Goal: Information Seeking & Learning: Understand process/instructions

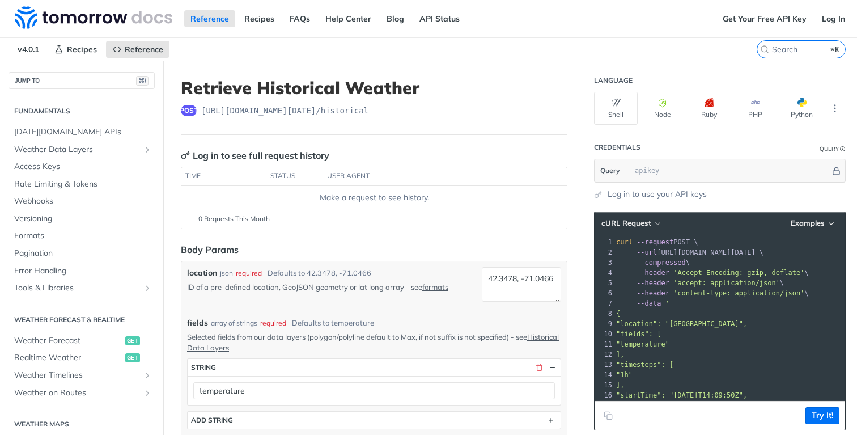
scroll to position [319, 0]
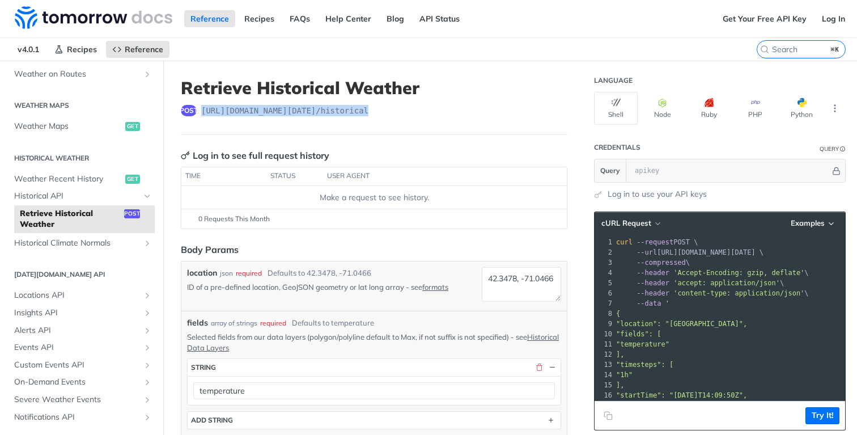
drag, startPoint x: 400, startPoint y: 114, endPoint x: 201, endPoint y: 113, distance: 198.4
click at [201, 113] on div "post [URL][DOMAIN_NAME][DATE] /historical" at bounding box center [374, 110] width 387 height 11
copy span "[URL][DOMAIN_NAME][DATE] /historical"
click at [36, 188] on link "Historical API" at bounding box center [82, 196] width 146 height 17
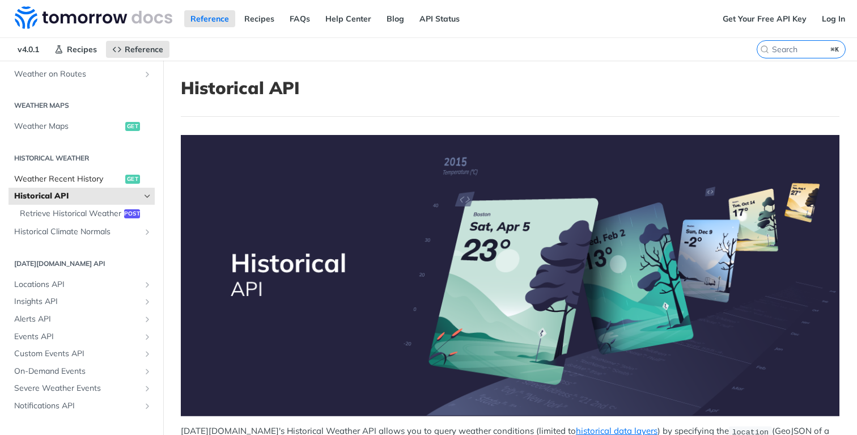
click at [46, 182] on span "Weather Recent History" at bounding box center [68, 178] width 108 height 11
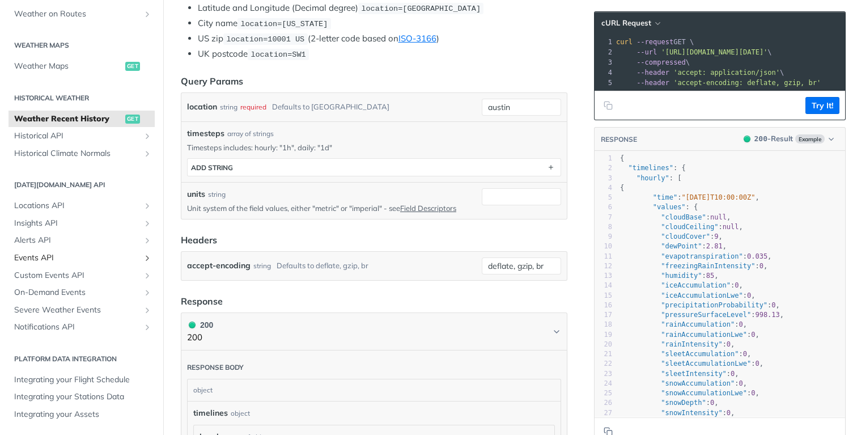
scroll to position [280, 0]
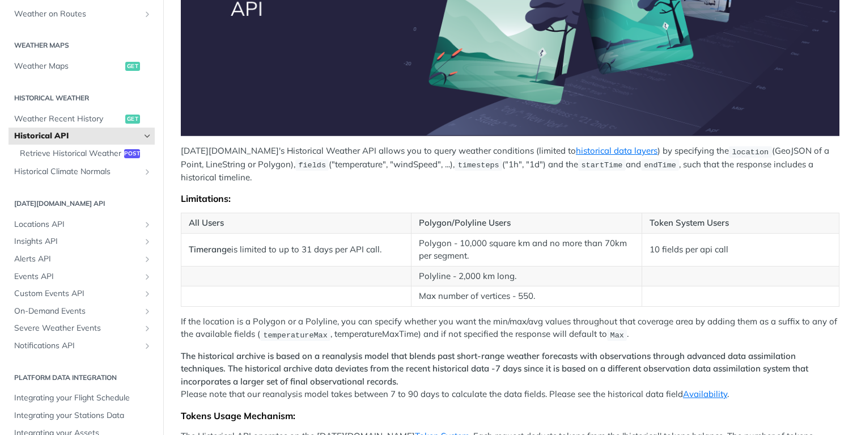
scroll to position [319, 0]
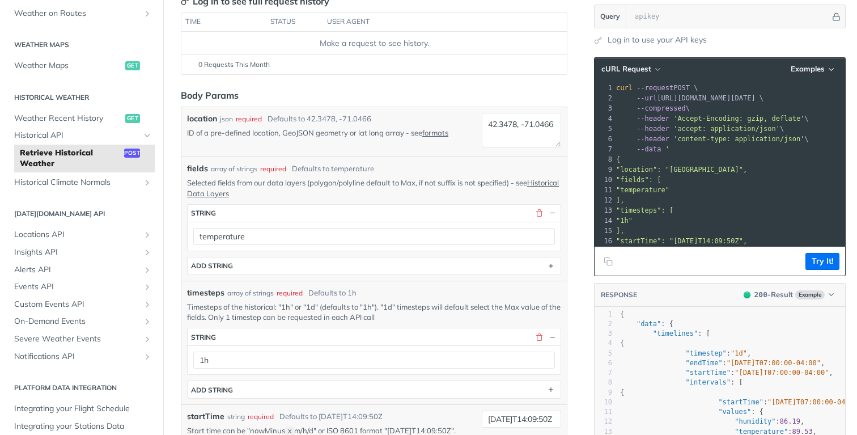
scroll to position [164, 0]
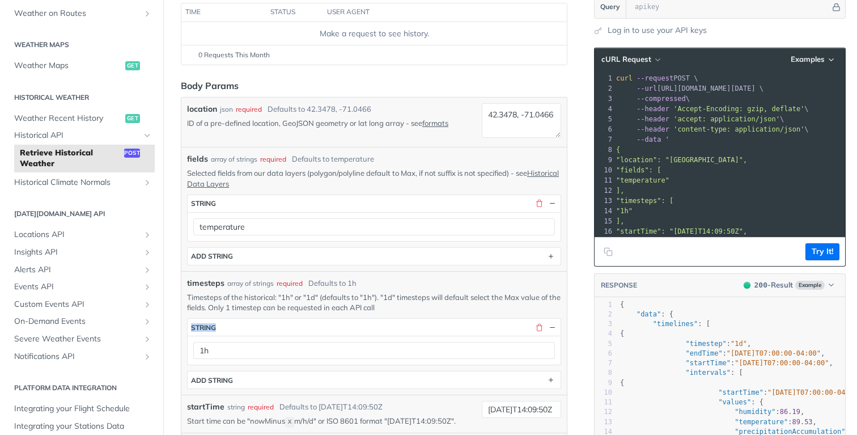
drag, startPoint x: 392, startPoint y: 315, endPoint x: 286, endPoint y: 315, distance: 106.0
click at [286, 315] on div "timesteps * string 1h ADD string" at bounding box center [374, 350] width 374 height 77
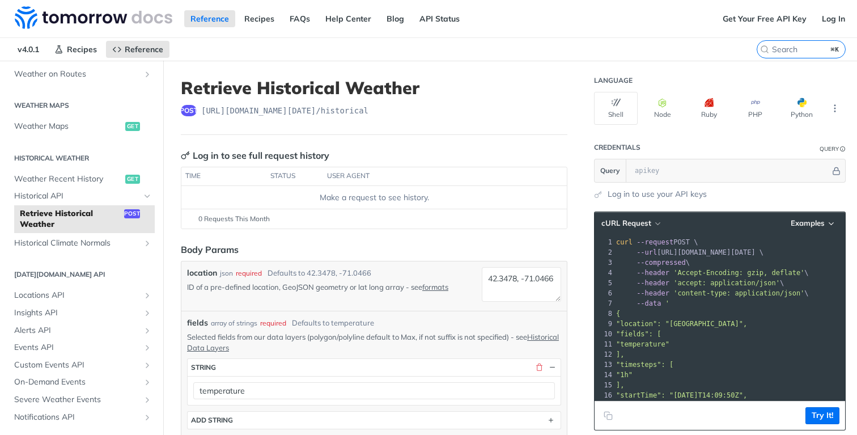
scroll to position [20, 0]
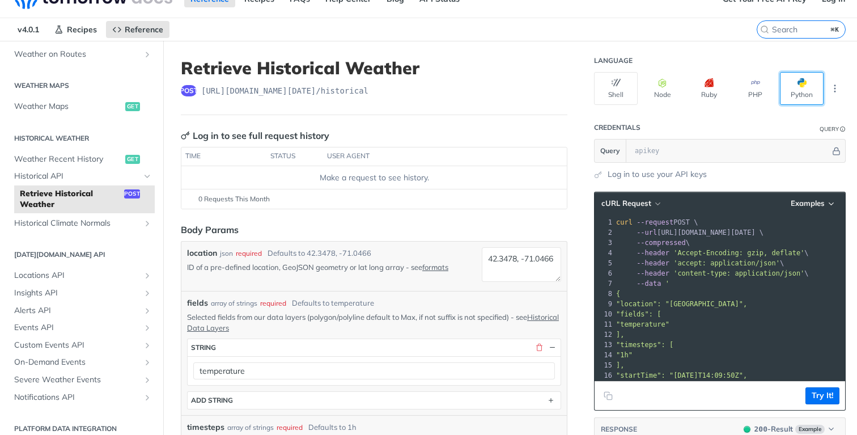
click at [807, 83] on span "button" at bounding box center [807, 82] width 0 height 9
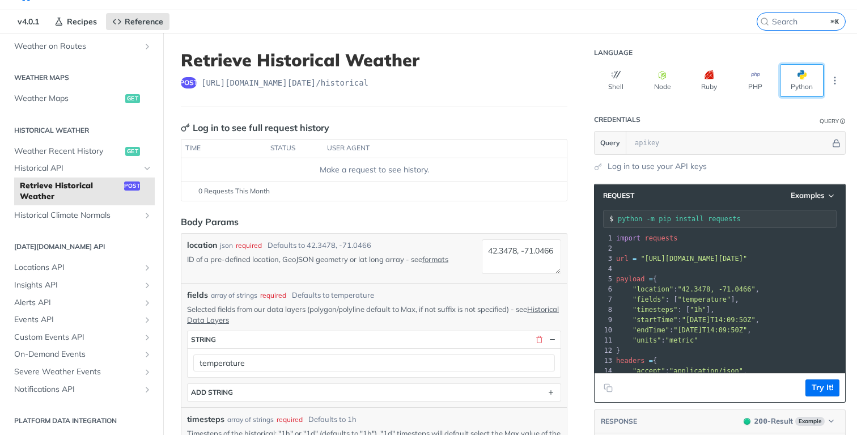
scroll to position [11, 0]
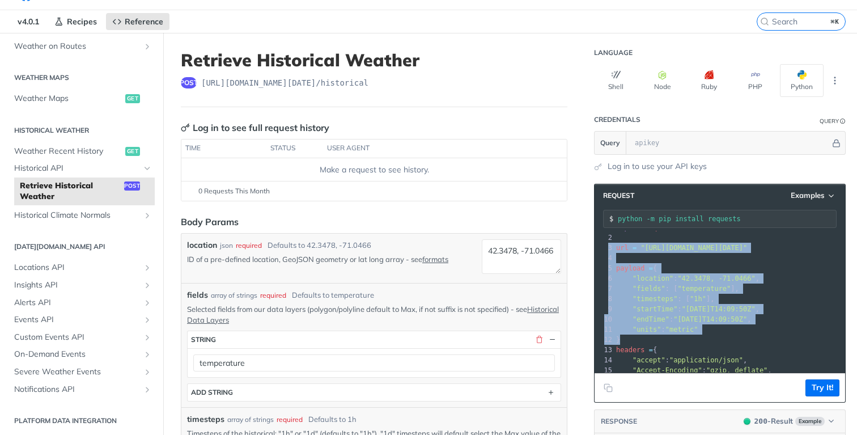
drag, startPoint x: 634, startPoint y: 241, endPoint x: 649, endPoint y: 337, distance: 96.4
click at [649, 337] on div "1 import requests 2 ​ 3 url = "[URL][DOMAIN_NAME][DATE]" 4 ​ 5 payload = { 6 "l…" at bounding box center [739, 329] width 250 height 214
copy div "​ 3 url = "[URL][DOMAIN_NAME][DATE]" 4 ​ 5 payload = { 6 "location" : "[GEOGRAP…"
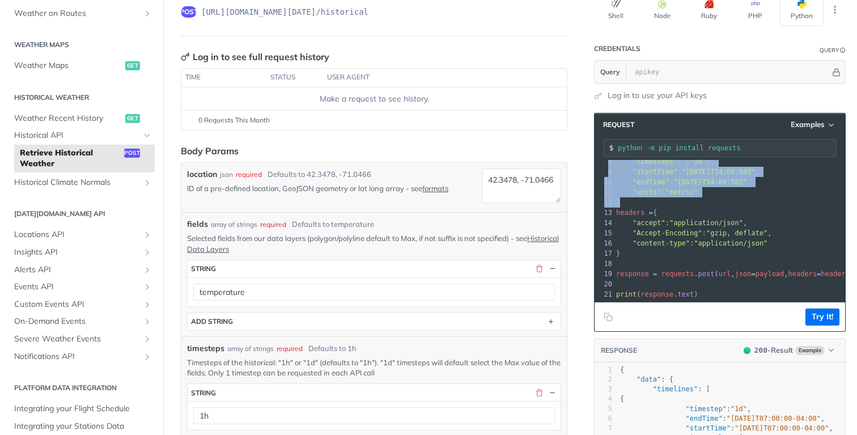
scroll to position [77, 0]
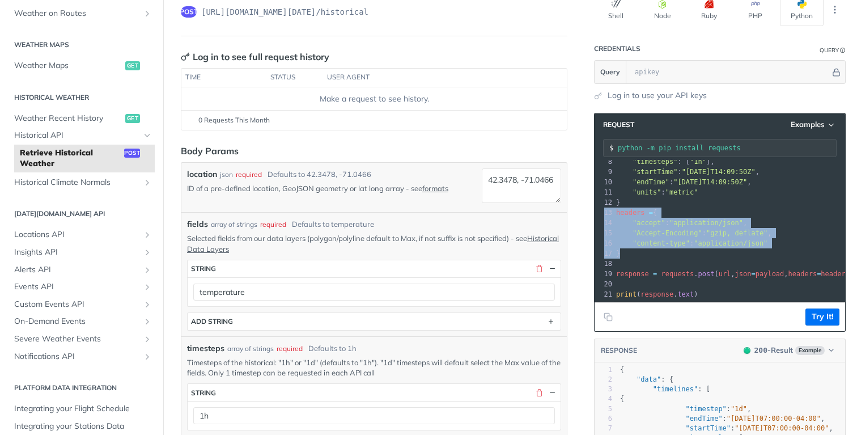
drag, startPoint x: 658, startPoint y: 202, endPoint x: 658, endPoint y: 258, distance: 55.5
click at [658, 258] on div "1 import requests 2 ​ 3 url = "[URL][DOMAIN_NAME][DATE]" 4 ​ 5 payload = { 6 "l…" at bounding box center [739, 192] width 250 height 214
copy div "13 headers = { 14 "accept" : "application/json" , 15 "Accept-Encoding" : "gzip,…"
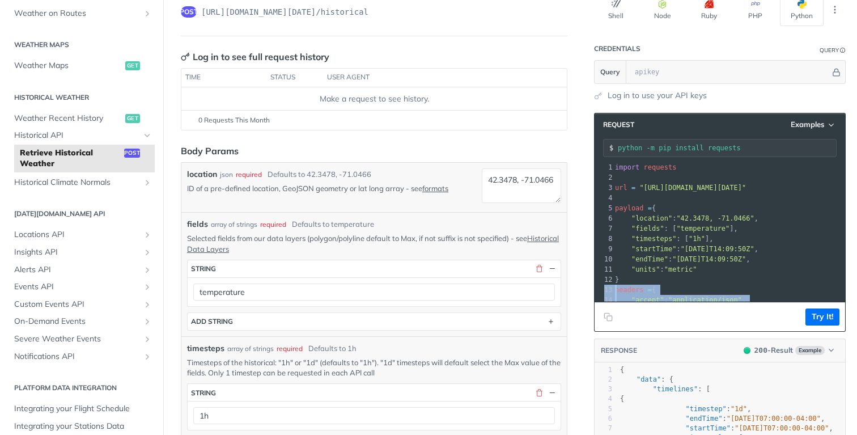
scroll to position [73, 0]
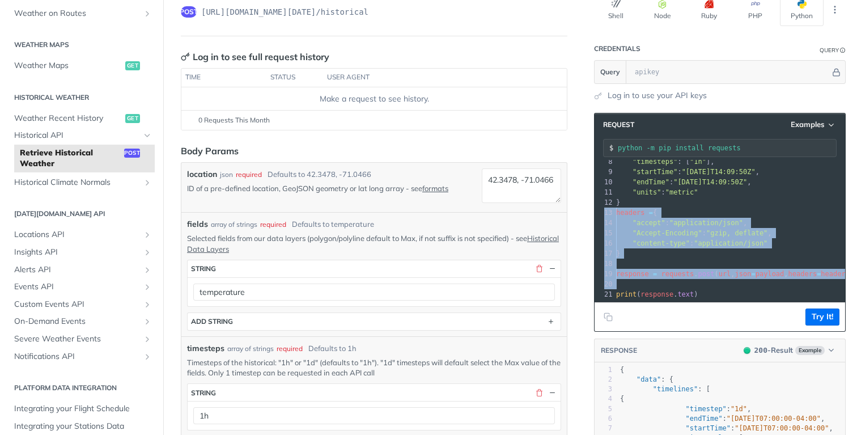
click at [681, 287] on pre "​" at bounding box center [739, 284] width 250 height 10
copy div "13 headers = { 14 "accept" : "application/json" , 15 "Accept-Encoding" : "gzip,…"
